Goal: Information Seeking & Learning: Learn about a topic

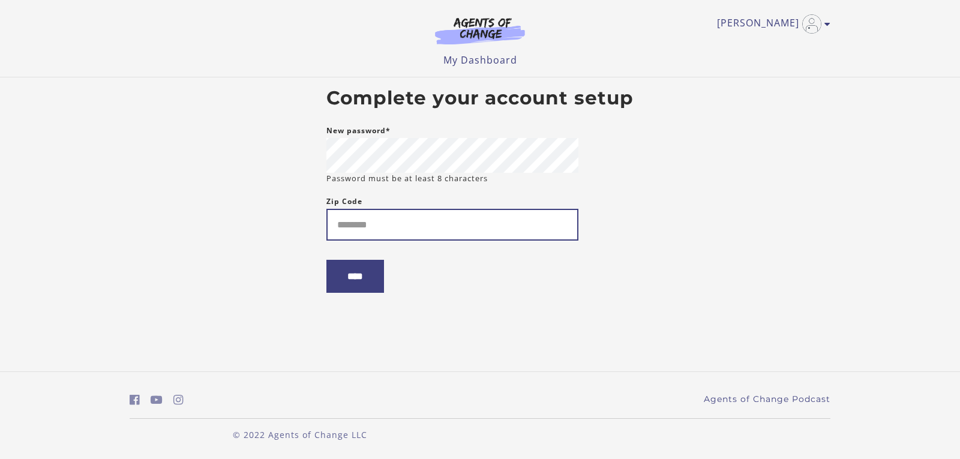
click at [374, 229] on input "Zip Code" at bounding box center [453, 225] width 252 height 32
type input "*****"
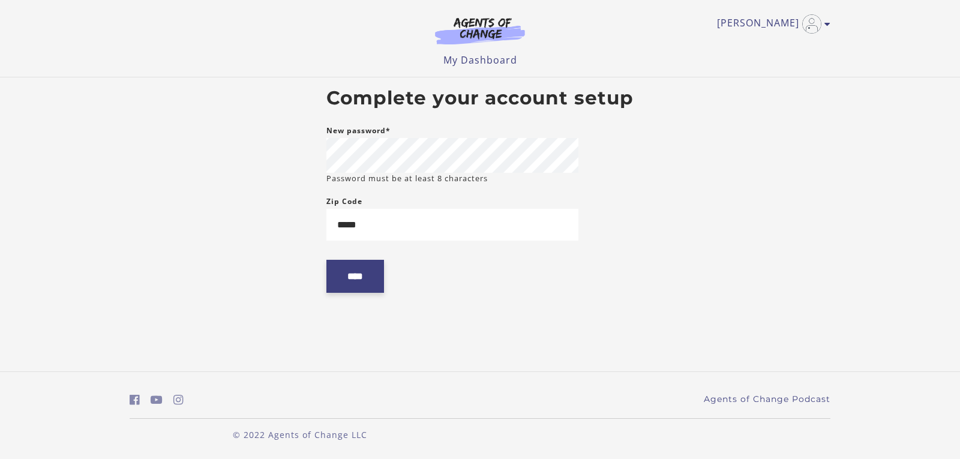
click at [353, 269] on input "****" at bounding box center [356, 276] width 58 height 33
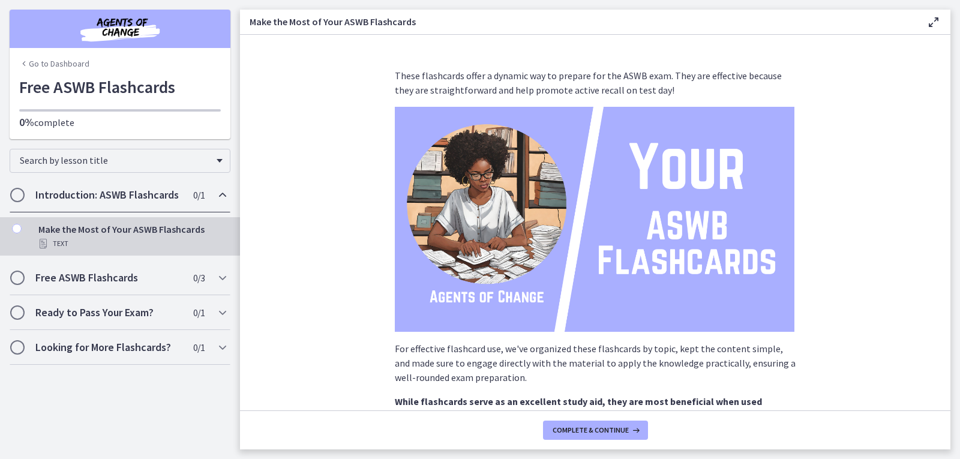
click at [103, 202] on div "Introduction: ASWB Flashcards 0 / 1 Completed" at bounding box center [120, 195] width 221 height 35
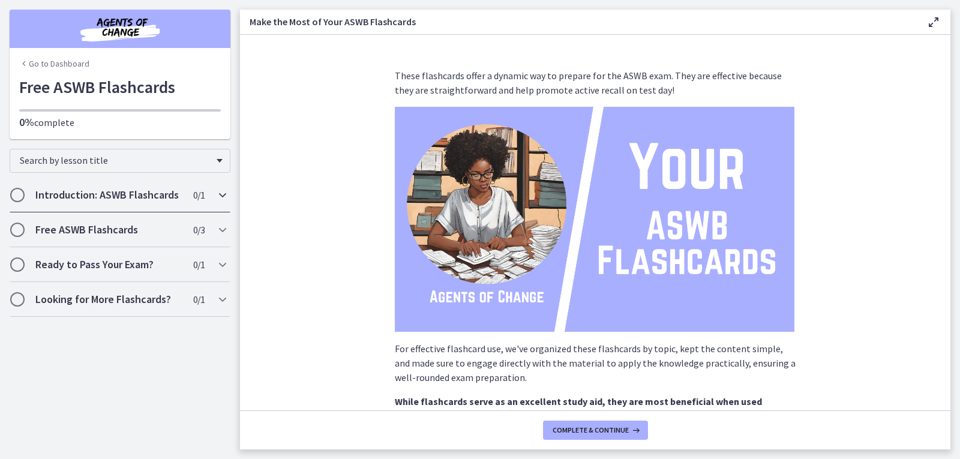
click at [128, 195] on h2 "Introduction: ASWB Flashcards" at bounding box center [108, 195] width 146 height 14
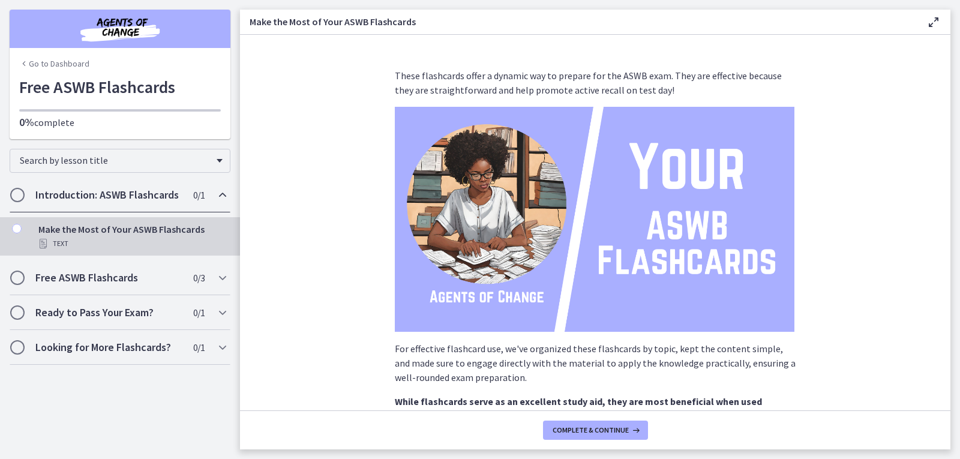
click at [92, 229] on div "Make the Most of Your ASWB Flashcards Text" at bounding box center [131, 236] width 187 height 29
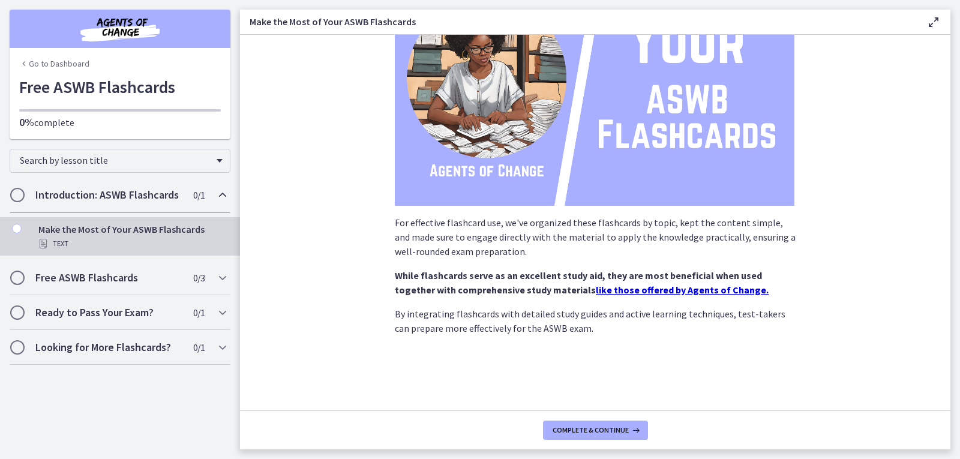
scroll to position [133, 0]
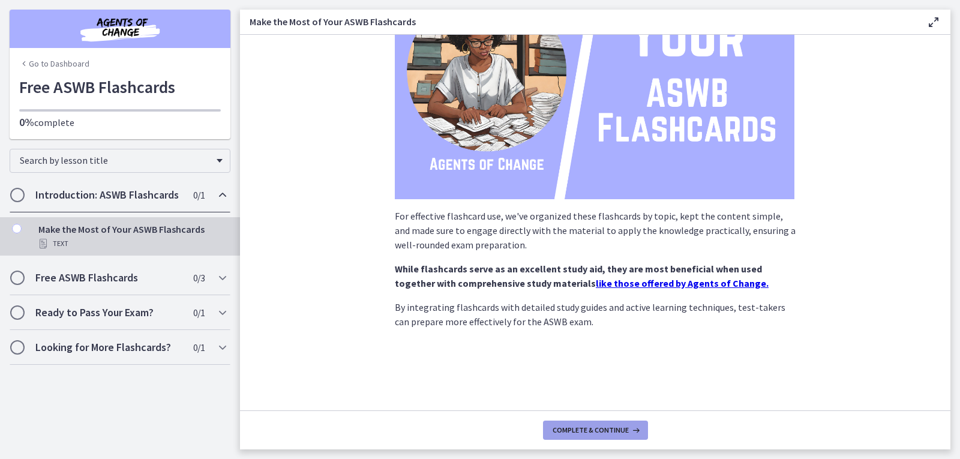
click at [618, 432] on span "Complete & continue" at bounding box center [591, 431] width 76 height 10
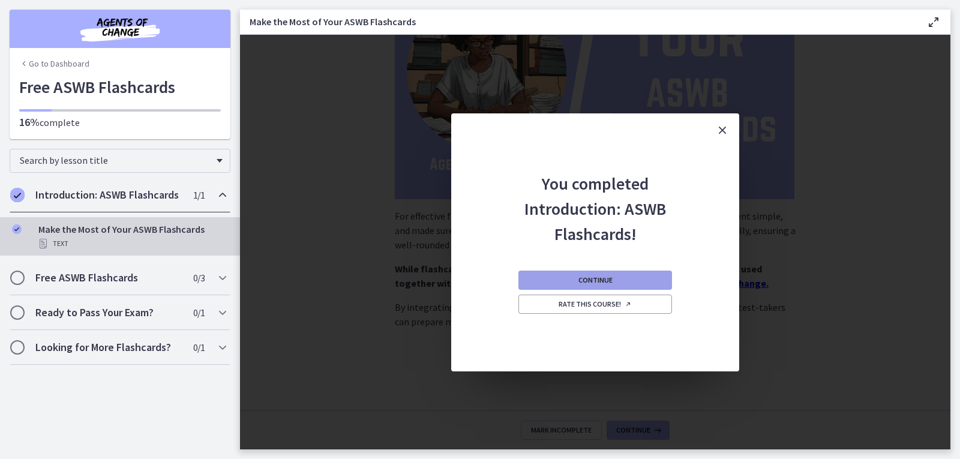
click at [607, 276] on span "Continue" at bounding box center [596, 281] width 34 height 10
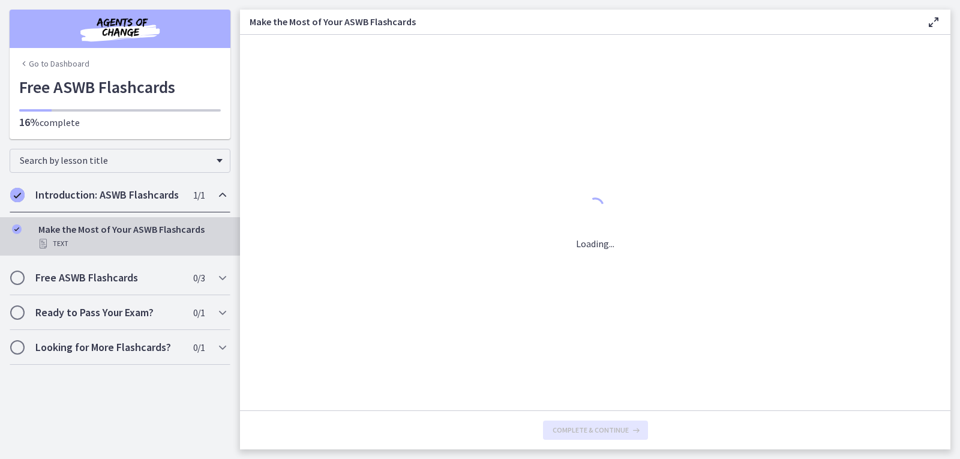
scroll to position [0, 0]
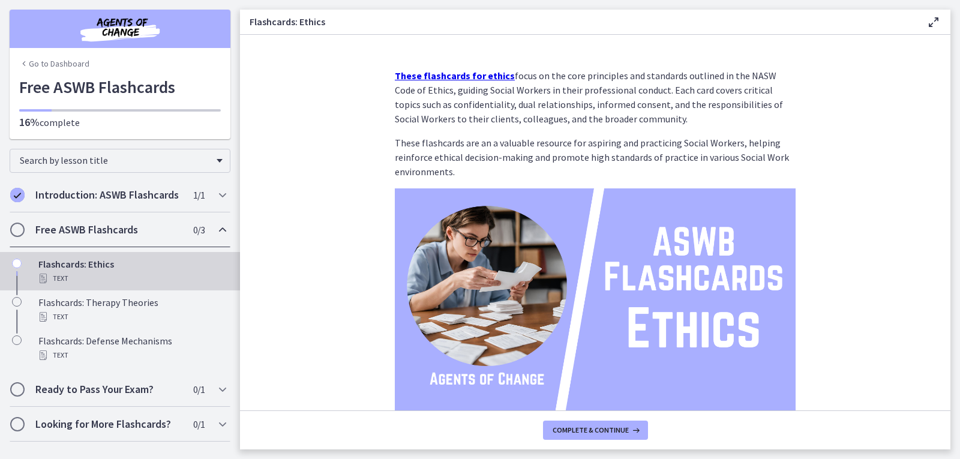
click at [104, 234] on h2 "Free ASWB Flashcards" at bounding box center [108, 230] width 146 height 14
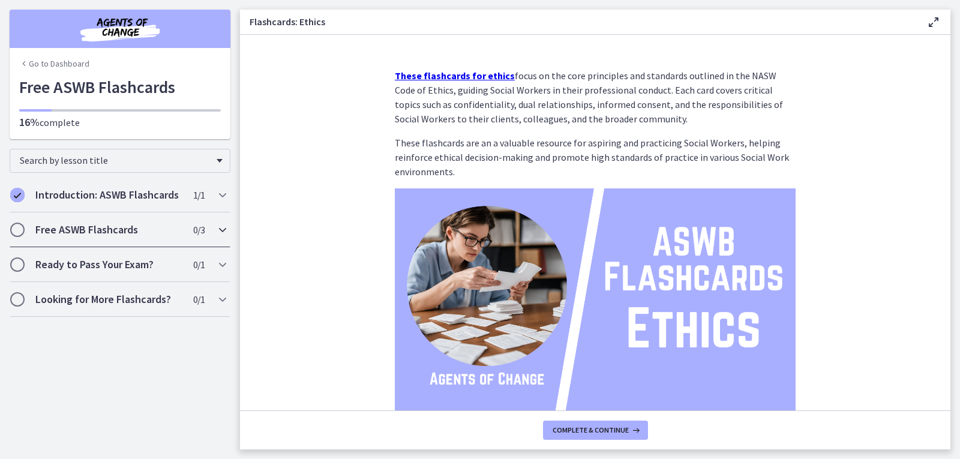
click at [110, 228] on h2 "Free ASWB Flashcards" at bounding box center [108, 230] width 146 height 14
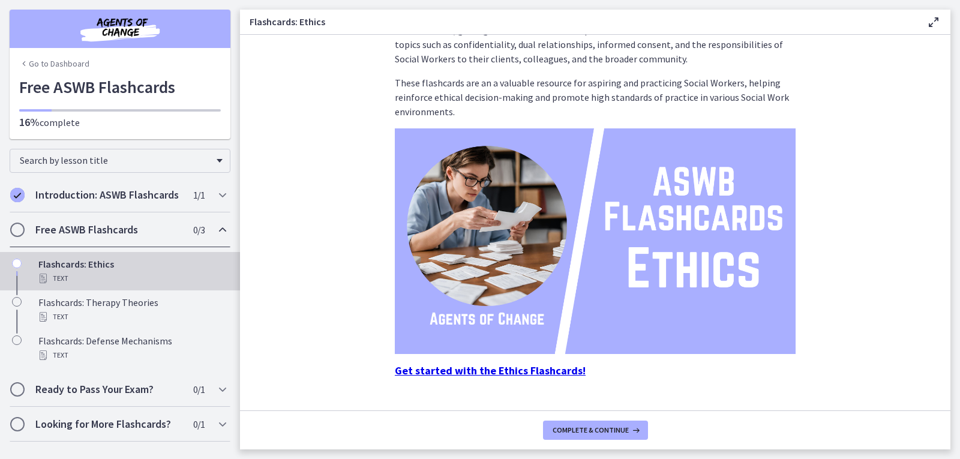
scroll to position [85, 0]
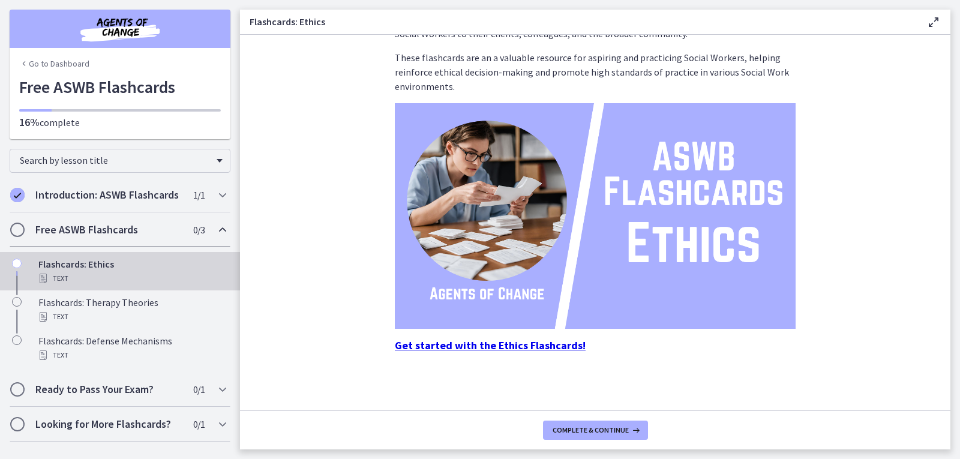
click at [557, 342] on strong "Get started with the Ethics Flashcards!" at bounding box center [490, 346] width 191 height 14
click at [502, 344] on strong "Get started with the Ethics Flashcards!" at bounding box center [490, 346] width 191 height 14
